Goal: Task Accomplishment & Management: Complete application form

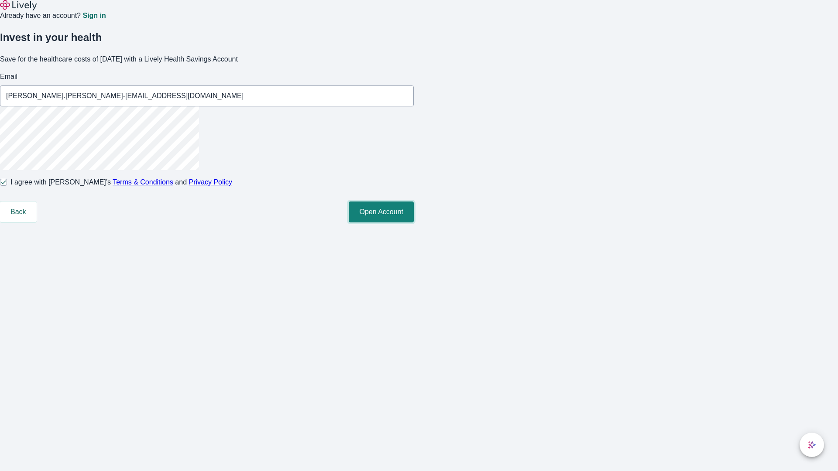
click at [414, 223] on button "Open Account" at bounding box center [381, 212] width 65 height 21
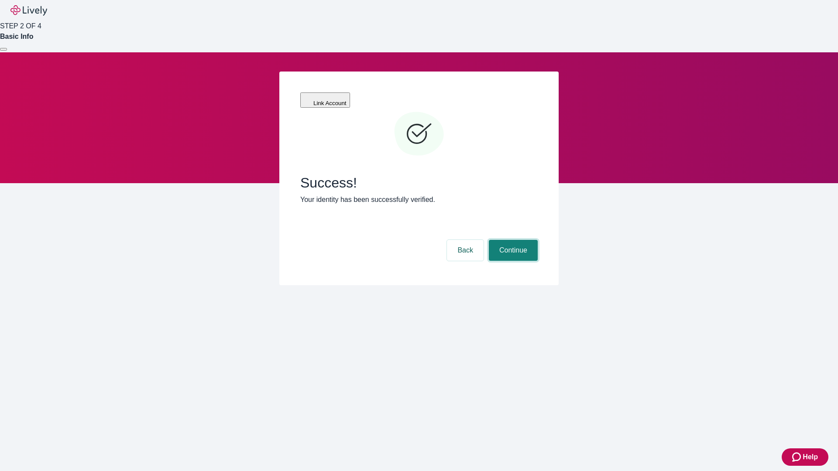
click at [512, 240] on button "Continue" at bounding box center [513, 250] width 49 height 21
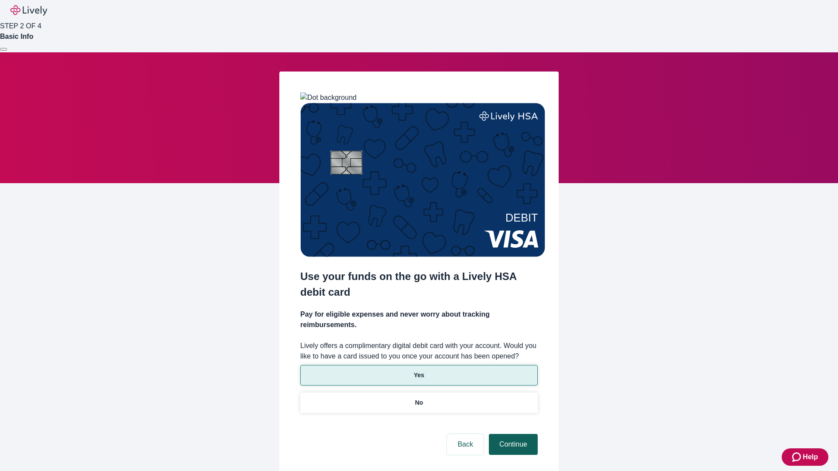
click at [418, 398] on p "No" at bounding box center [419, 402] width 8 height 9
click at [512, 434] on button "Continue" at bounding box center [513, 444] width 49 height 21
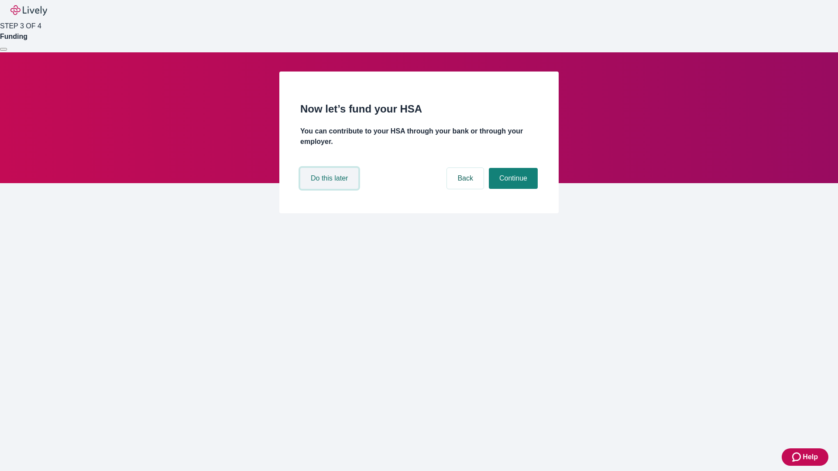
click at [330, 189] on button "Do this later" at bounding box center [329, 178] width 58 height 21
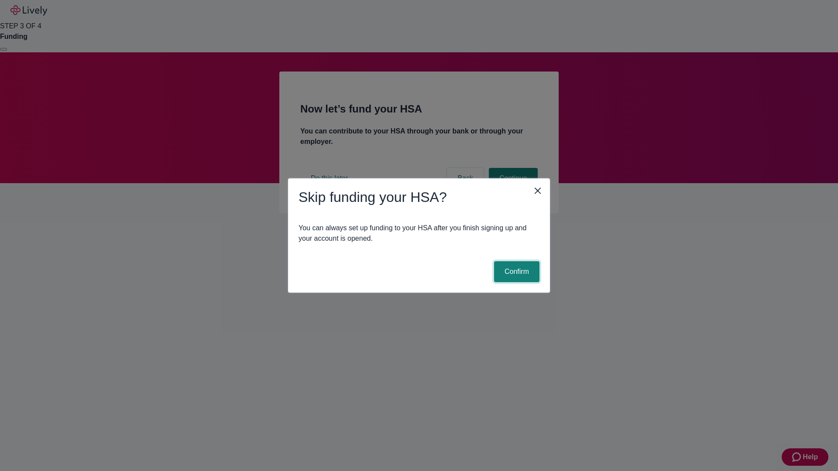
click at [515, 272] on button "Confirm" at bounding box center [516, 271] width 45 height 21
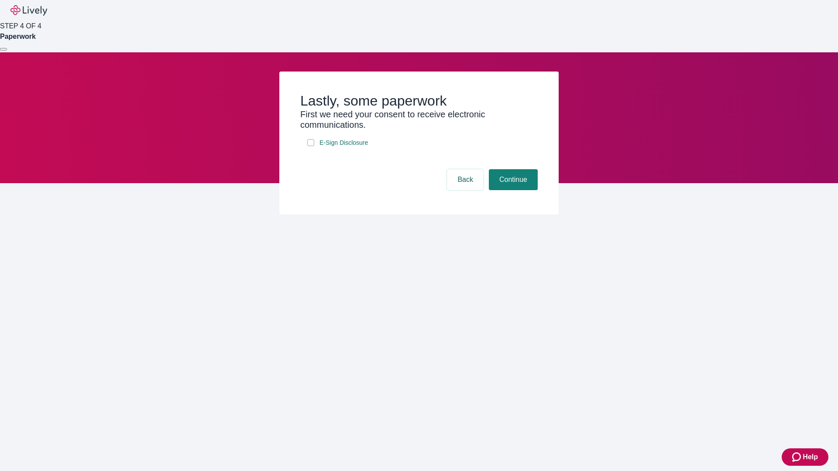
click at [311, 146] on input "E-Sign Disclosure" at bounding box center [310, 142] width 7 height 7
checkbox input "true"
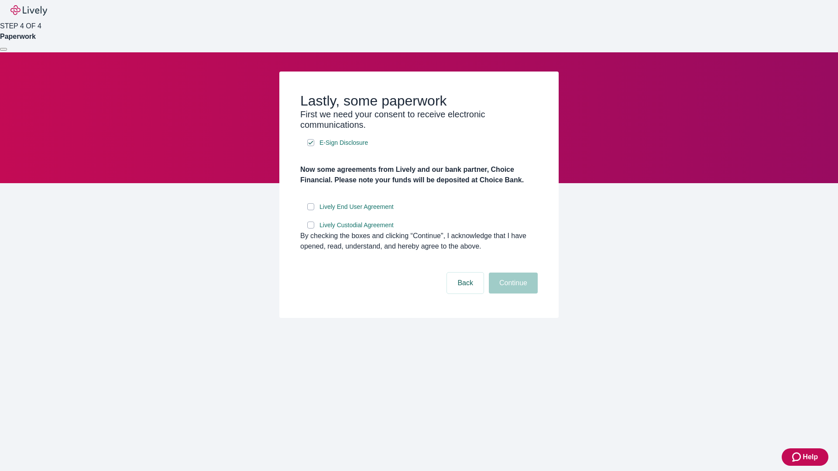
click at [311, 210] on input "Lively End User Agreement" at bounding box center [310, 206] width 7 height 7
checkbox input "true"
click at [311, 229] on input "Lively Custodial Agreement" at bounding box center [310, 225] width 7 height 7
checkbox input "true"
click at [512, 294] on button "Continue" at bounding box center [513, 283] width 49 height 21
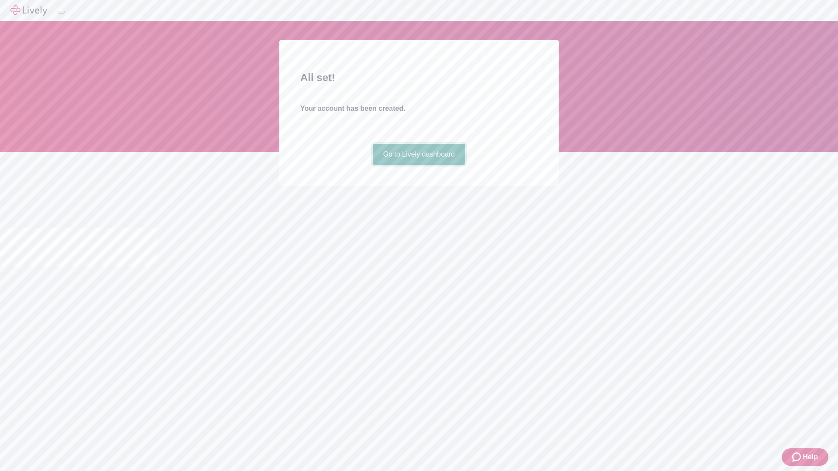
click at [418, 165] on link "Go to Lively dashboard" at bounding box center [419, 154] width 93 height 21
